Goal: Information Seeking & Learning: Learn about a topic

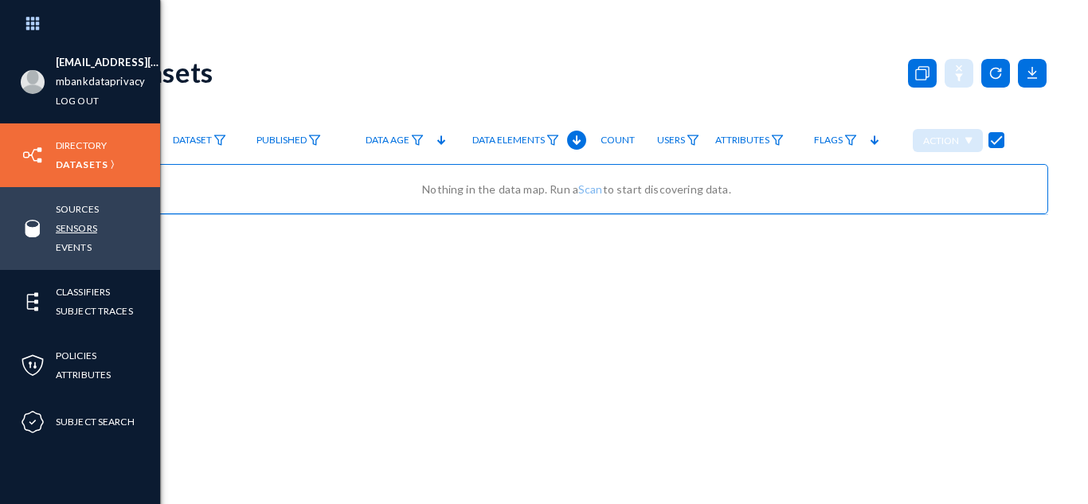
click at [76, 231] on link "Sensors" at bounding box center [76, 228] width 41 height 18
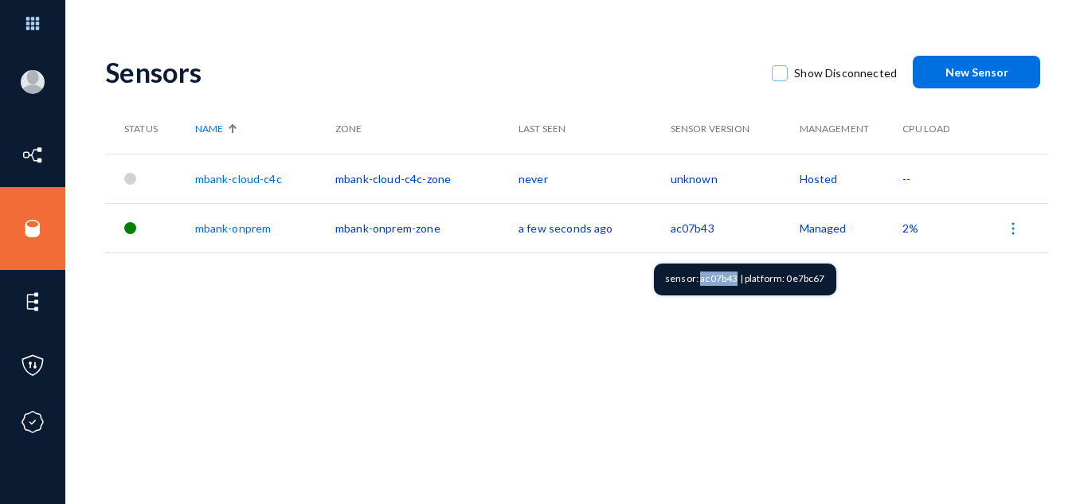
drag, startPoint x: 734, startPoint y: 279, endPoint x: 699, endPoint y: 280, distance: 35.1
click at [699, 280] on div "sensor: ac07b43 | platform: 0e7bc67" at bounding box center [745, 280] width 182 height 32
copy div "ac07b43"
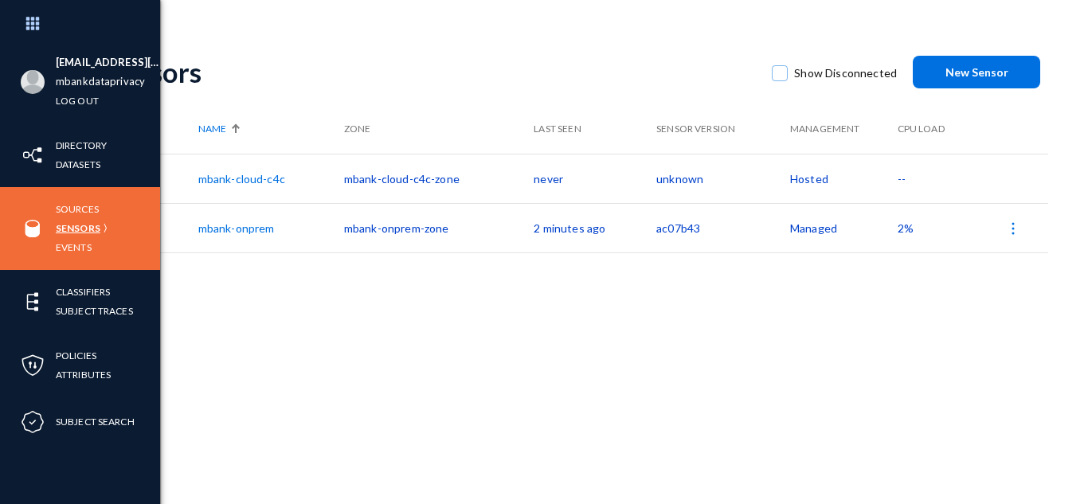
click at [79, 225] on link "Sensors" at bounding box center [78, 228] width 45 height 18
click at [73, 248] on link "Events" at bounding box center [74, 247] width 36 height 18
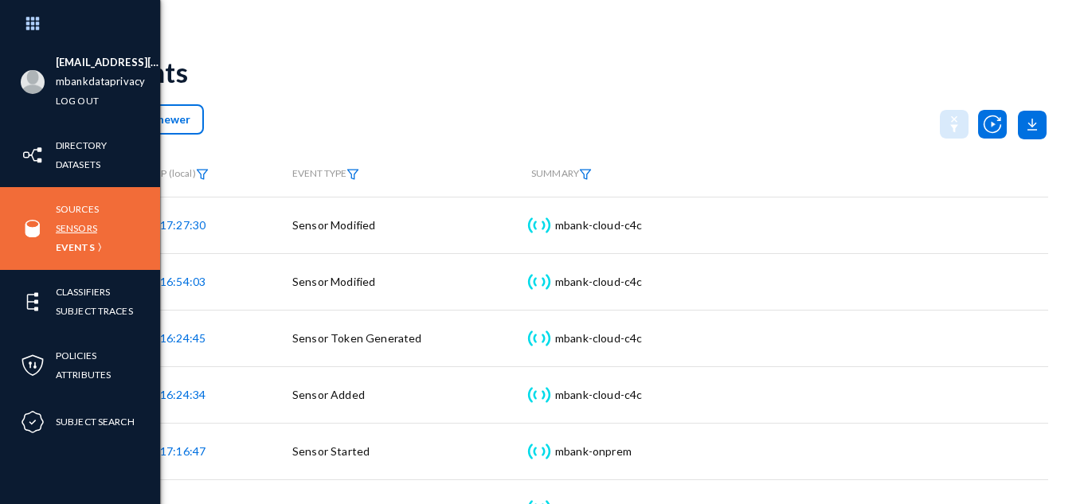
click at [73, 227] on link "Sensors" at bounding box center [76, 228] width 41 height 18
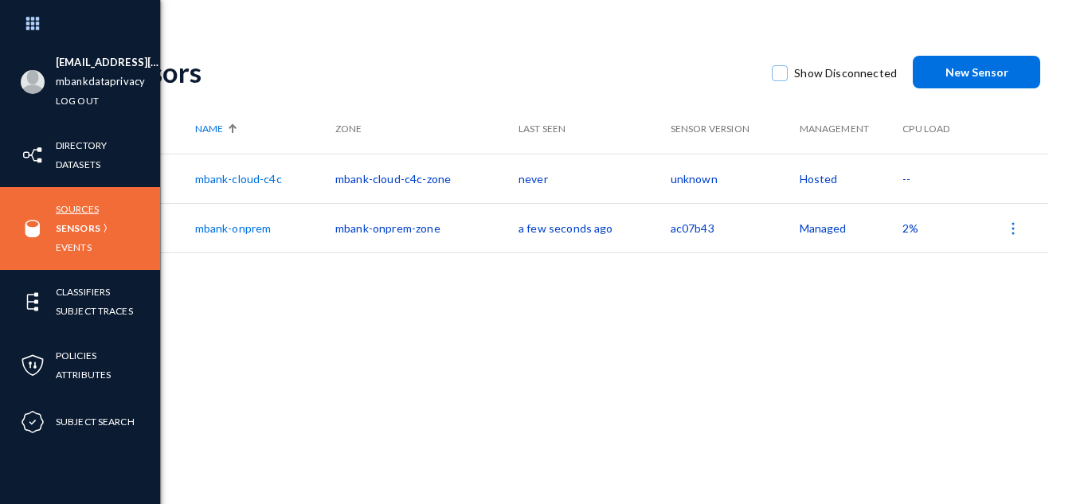
click at [77, 204] on link "Sources" at bounding box center [77, 209] width 43 height 18
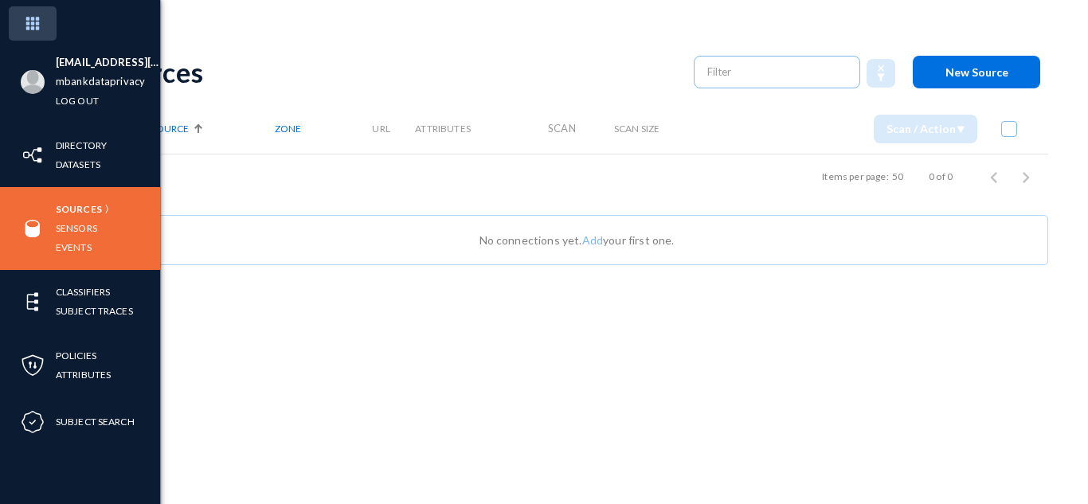
click at [33, 22] on img at bounding box center [33, 23] width 48 height 34
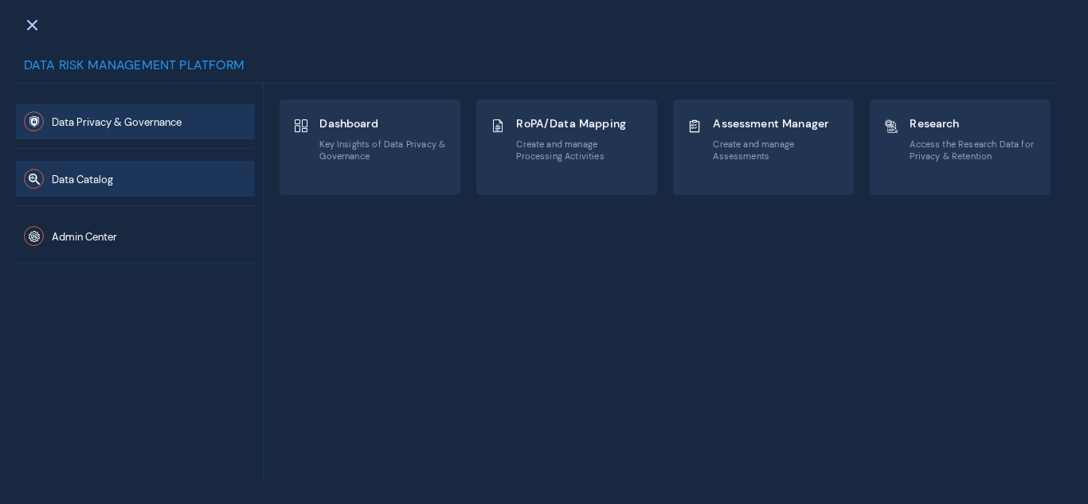
click at [147, 187] on button "Data Catalog" at bounding box center [135, 179] width 239 height 36
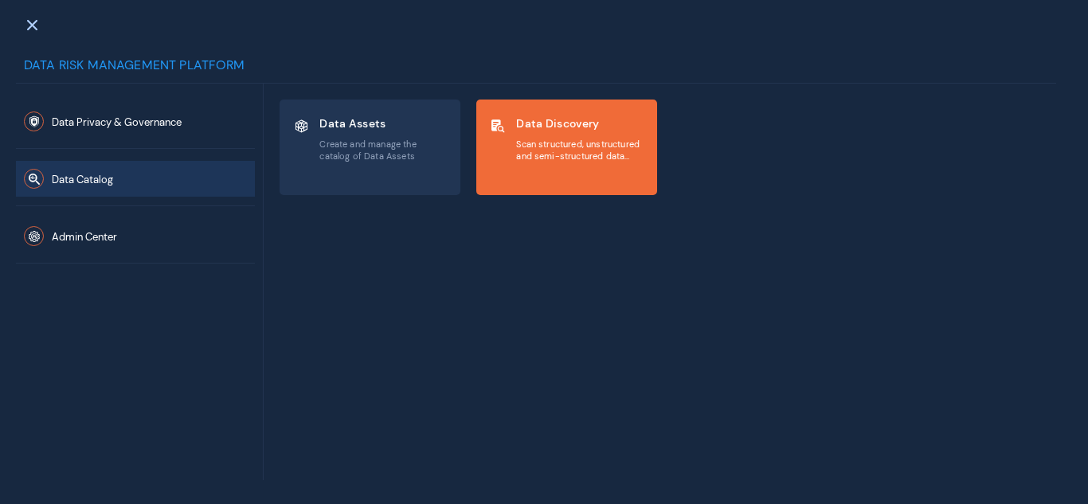
click at [547, 129] on span "Data Discovery" at bounding box center [580, 123] width 128 height 14
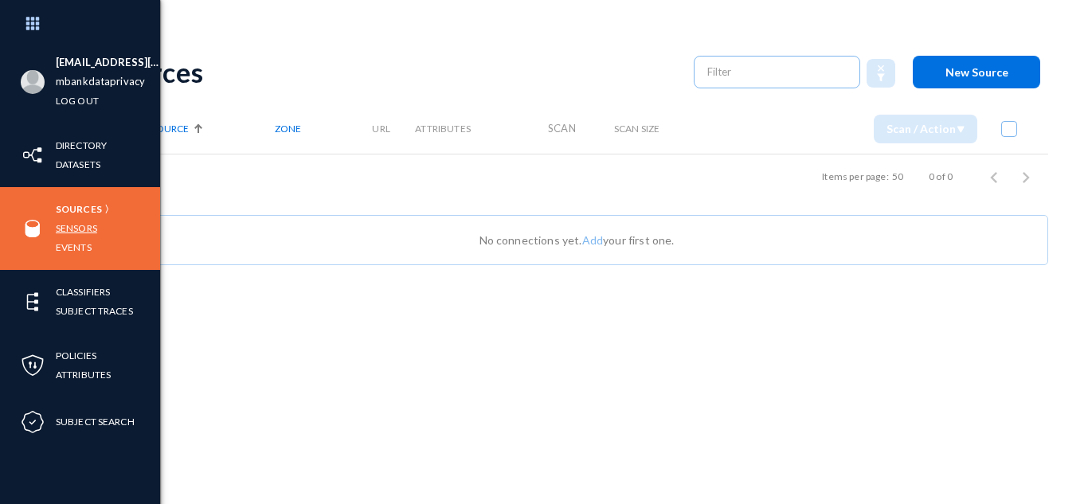
click at [72, 232] on link "Sensors" at bounding box center [76, 228] width 41 height 18
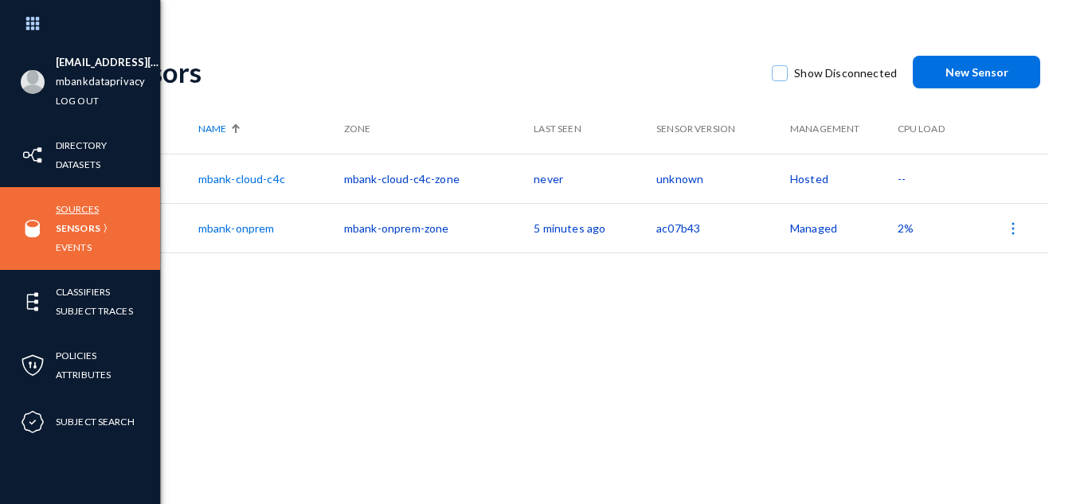
click at [70, 208] on link "Sources" at bounding box center [77, 209] width 43 height 18
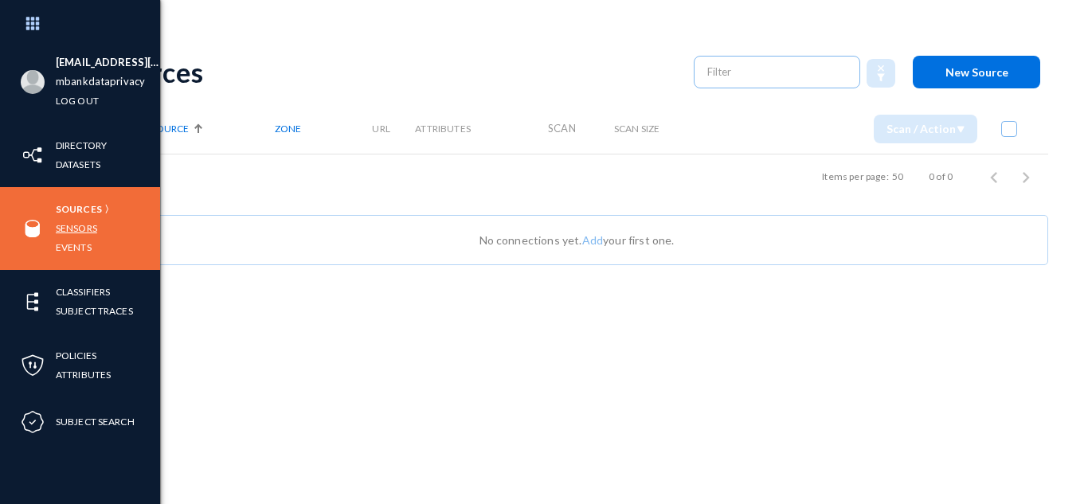
click at [71, 229] on link "Sensors" at bounding box center [76, 228] width 41 height 18
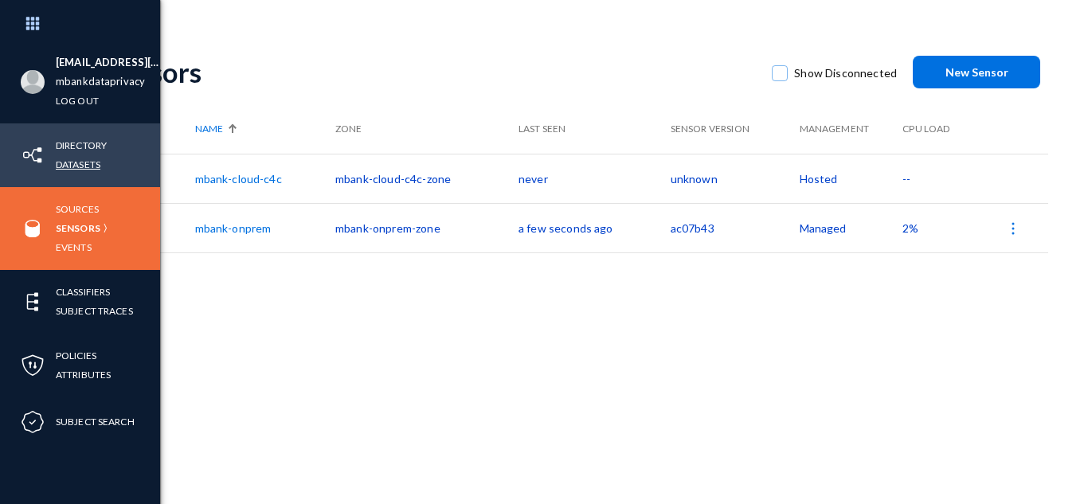
click at [72, 166] on link "Datasets" at bounding box center [78, 164] width 45 height 18
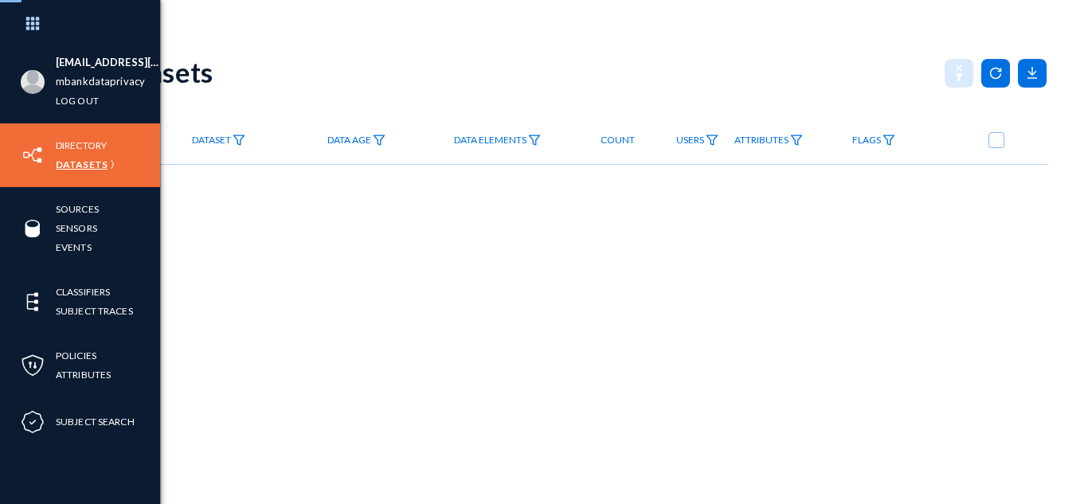
checkbox input "true"
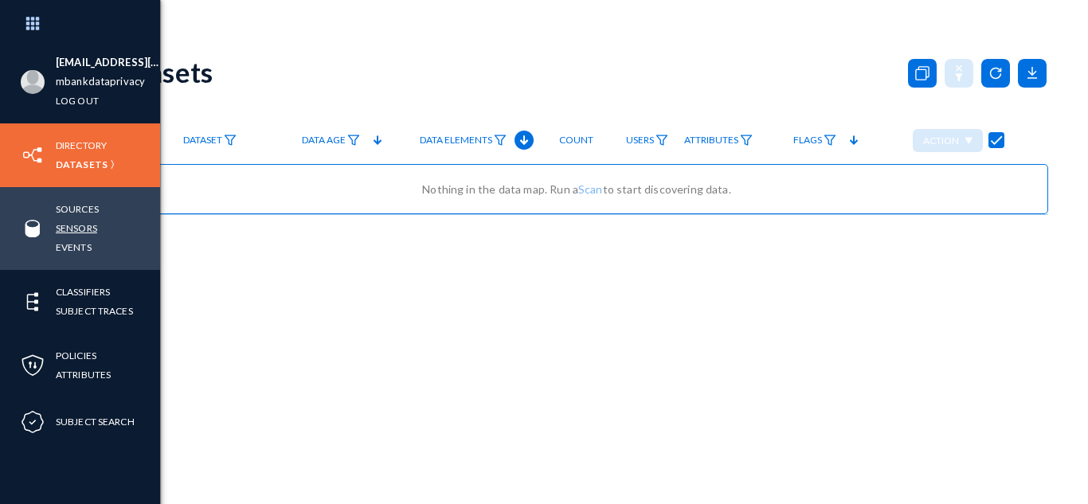
click at [80, 225] on link "Sensors" at bounding box center [76, 228] width 41 height 18
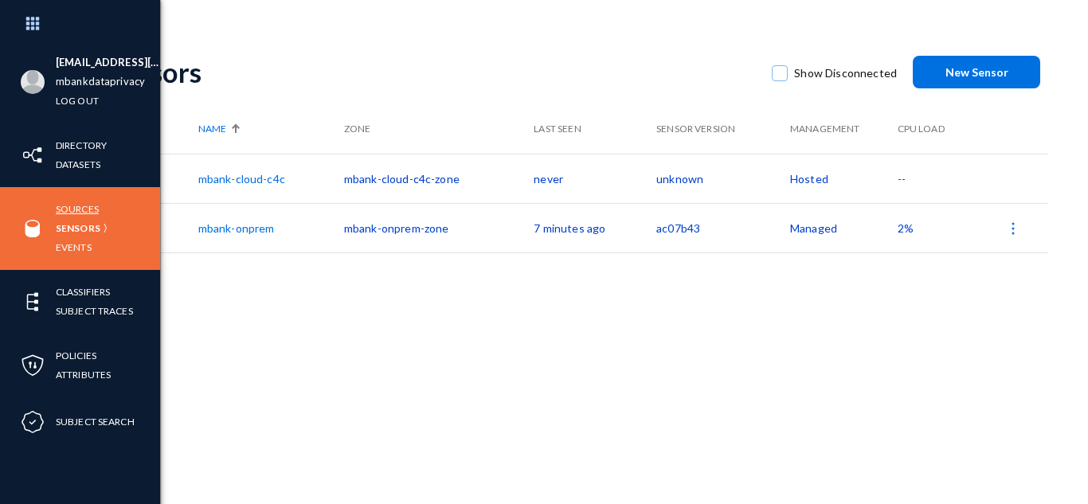
click at [76, 203] on link "Sources" at bounding box center [77, 209] width 43 height 18
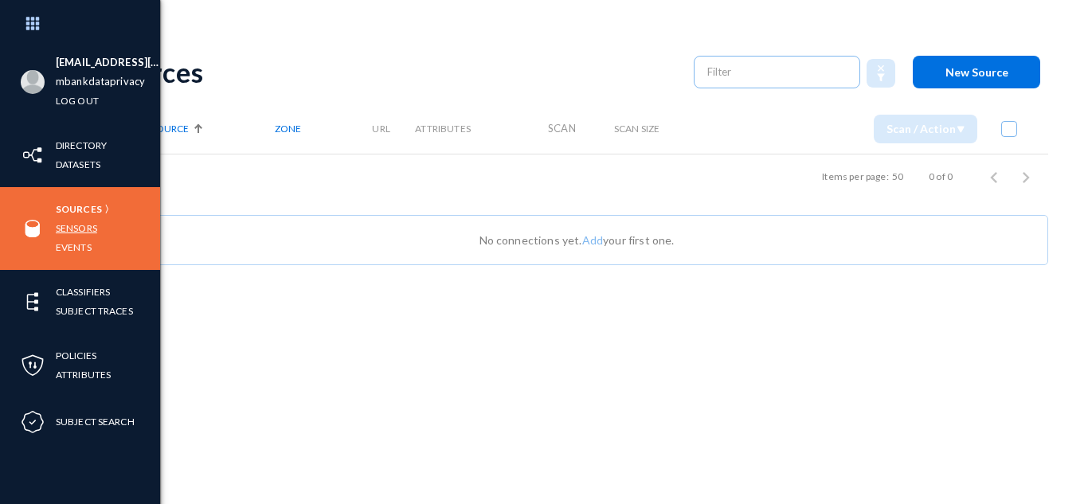
click at [76, 228] on link "Sensors" at bounding box center [76, 228] width 41 height 18
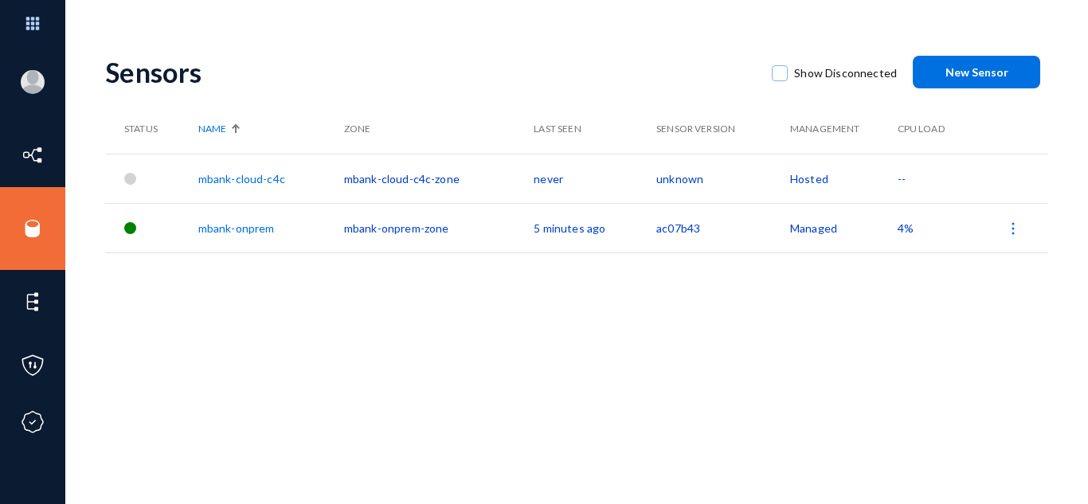
click at [261, 184] on link "mbank-cloud-c4c" at bounding box center [241, 179] width 87 height 14
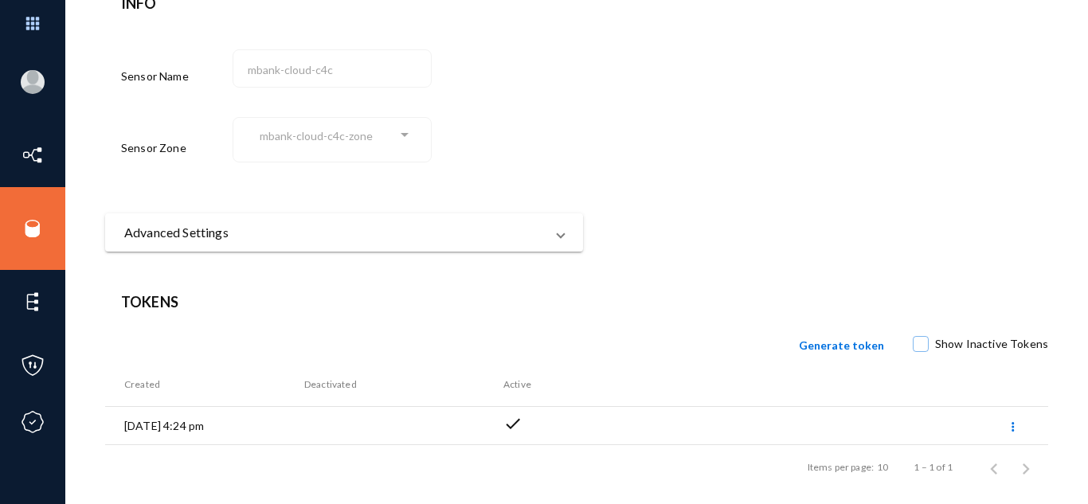
scroll to position [161, 0]
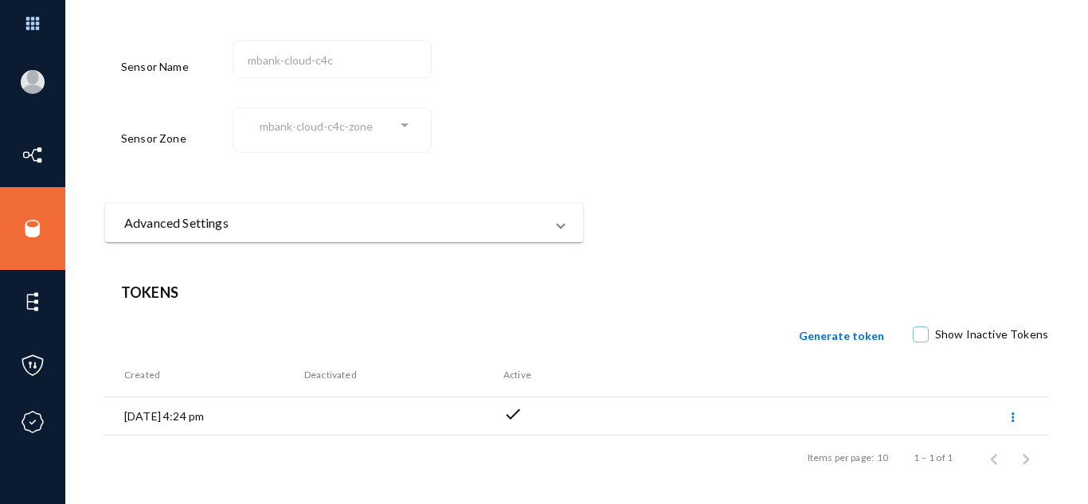
click at [561, 222] on span at bounding box center [560, 222] width 6 height 19
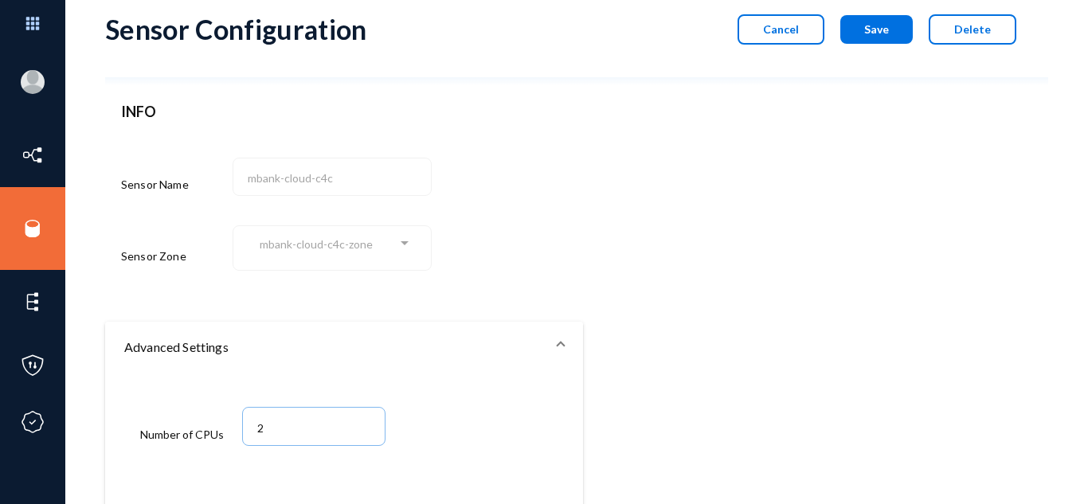
scroll to position [0, 0]
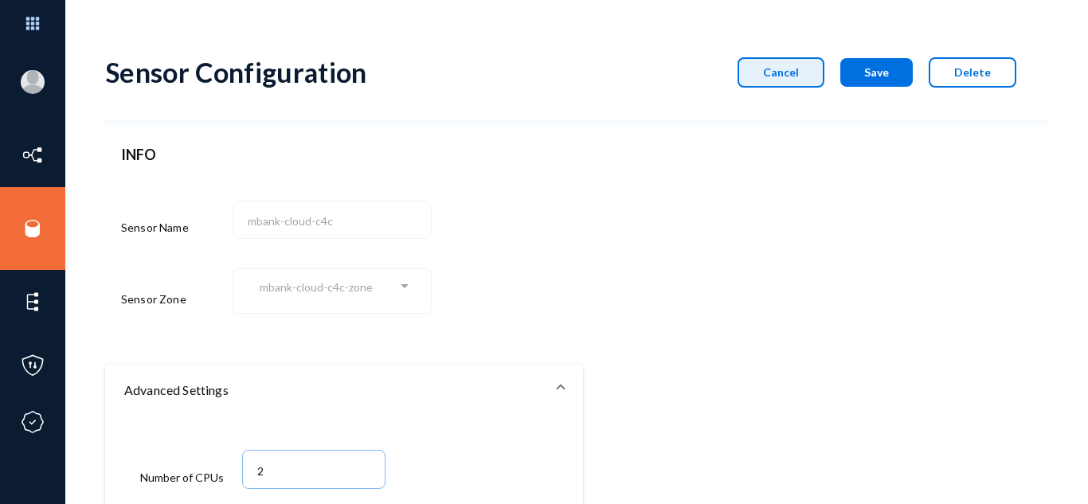
click at [746, 66] on button "Cancel" at bounding box center [780, 72] width 87 height 30
